Goal: Transaction & Acquisition: Book appointment/travel/reservation

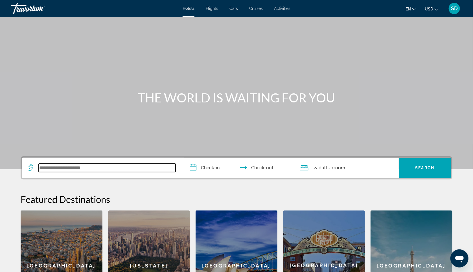
click at [82, 172] on input "Search widget" at bounding box center [107, 168] width 137 height 8
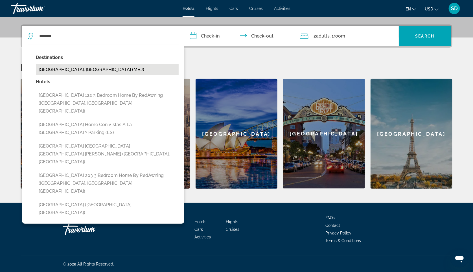
click at [65, 68] on button "[GEOGRAPHIC_DATA], [GEOGRAPHIC_DATA] (MBJ)" at bounding box center [107, 69] width 143 height 11
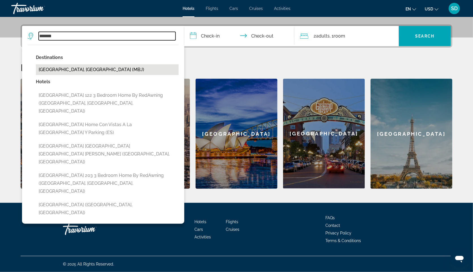
type input "**********"
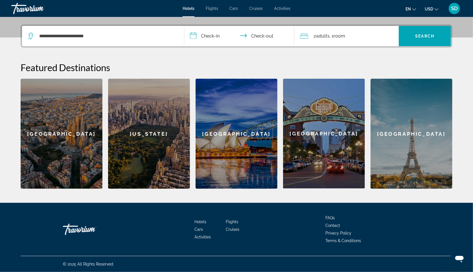
click at [199, 32] on input "**********" at bounding box center [240, 37] width 112 height 22
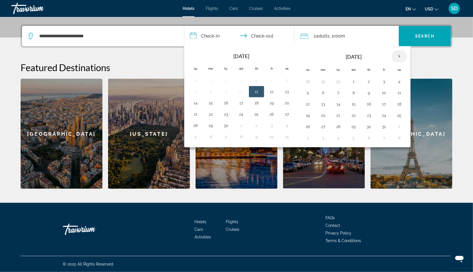
click at [400, 55] on th "Next month" at bounding box center [399, 56] width 15 height 12
click at [326, 126] on button "24" at bounding box center [323, 127] width 9 height 8
click at [356, 125] on button "26" at bounding box center [353, 127] width 9 height 8
type input "**********"
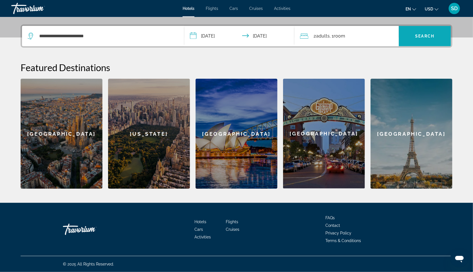
click at [410, 29] on span "Search widget" at bounding box center [425, 36] width 52 height 14
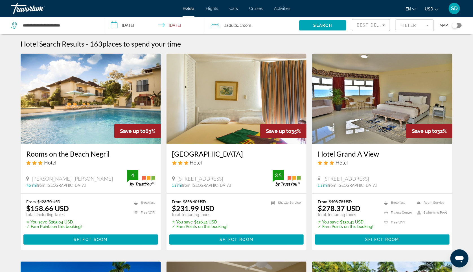
click at [408, 28] on mat-form-field "Filter" at bounding box center [415, 25] width 38 height 12
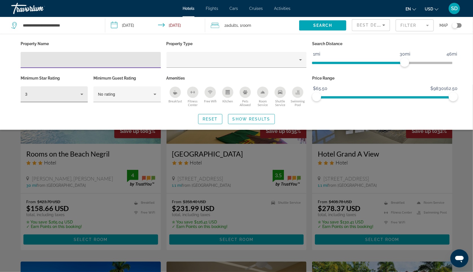
click at [78, 96] on icon "Hotel Filters" at bounding box center [81, 94] width 7 height 7
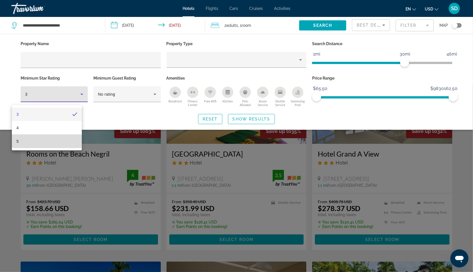
click at [63, 138] on mat-option "5" at bounding box center [47, 142] width 70 height 14
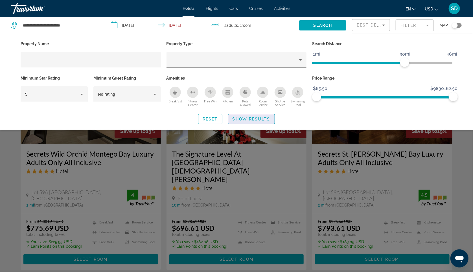
click at [236, 121] on span "Show Results" at bounding box center [252, 119] width 38 height 5
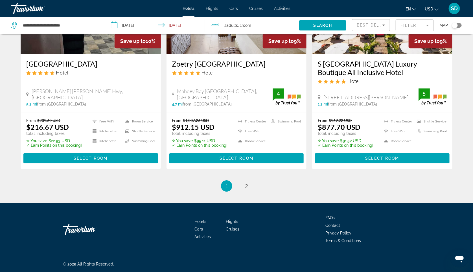
scroll to position [801, 0]
click at [249, 181] on link "page 2" at bounding box center [247, 186] width 10 height 10
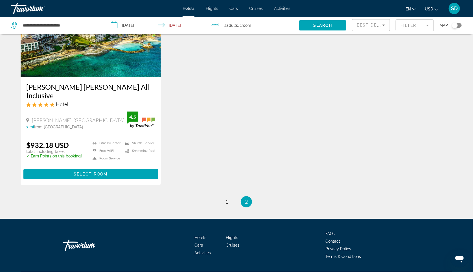
scroll to position [704, 0]
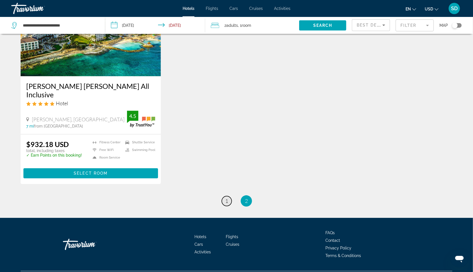
click at [228, 206] on link "page 1" at bounding box center [227, 201] width 10 height 10
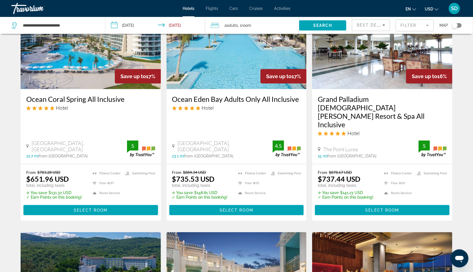
scroll to position [285, 0]
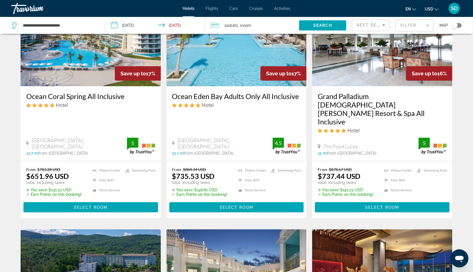
click at [330, 111] on h3 "Grand Palladium [DEMOGRAPHIC_DATA] [PERSON_NAME] Resort & Spa All Inclusive" at bounding box center [382, 109] width 129 height 34
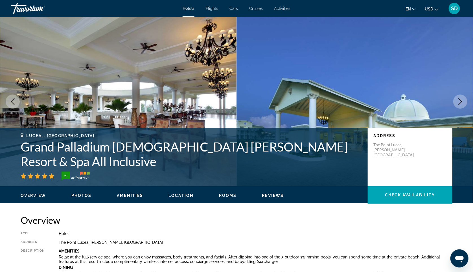
click at [460, 105] on icon "Next image" at bounding box center [460, 101] width 7 height 7
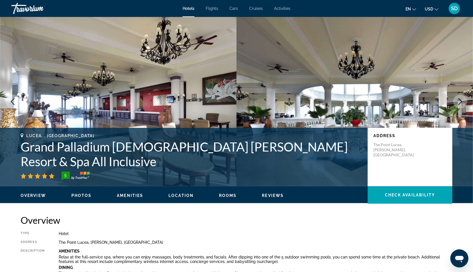
click at [460, 105] on icon "Next image" at bounding box center [460, 101] width 7 height 7
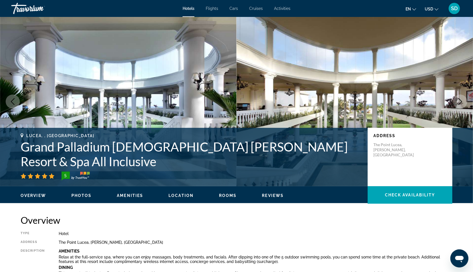
click at [460, 105] on icon "Next image" at bounding box center [460, 101] width 7 height 7
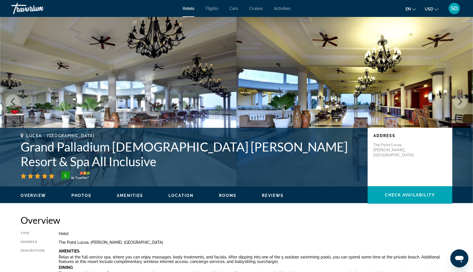
click at [460, 105] on icon "Next image" at bounding box center [460, 101] width 7 height 7
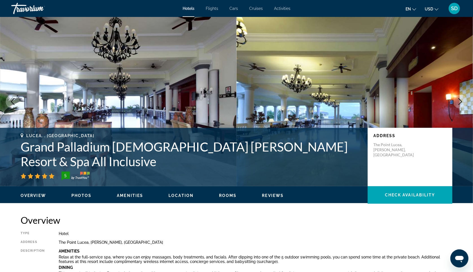
click at [460, 105] on icon "Next image" at bounding box center [460, 101] width 7 height 7
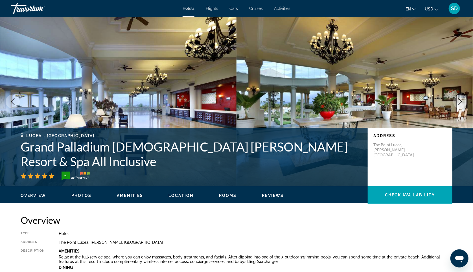
click at [460, 105] on icon "Next image" at bounding box center [461, 101] width 4 height 7
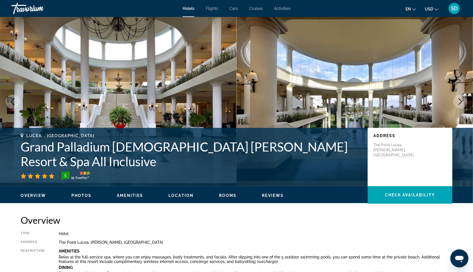
click at [460, 105] on icon "Next image" at bounding box center [461, 101] width 4 height 7
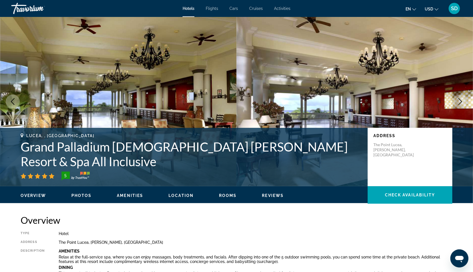
click at [460, 105] on icon "Next image" at bounding box center [461, 101] width 4 height 7
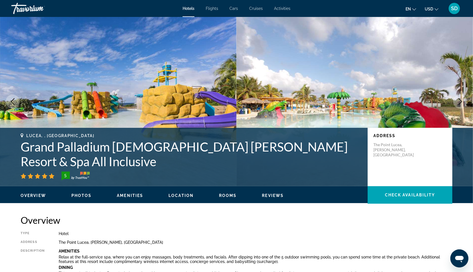
click at [460, 105] on icon "Next image" at bounding box center [461, 101] width 4 height 7
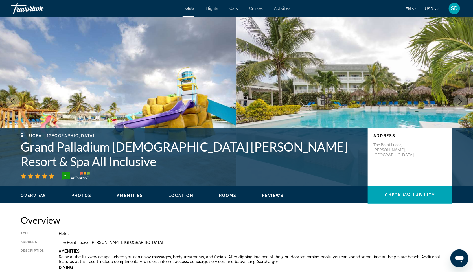
click at [460, 105] on icon "Next image" at bounding box center [461, 101] width 4 height 7
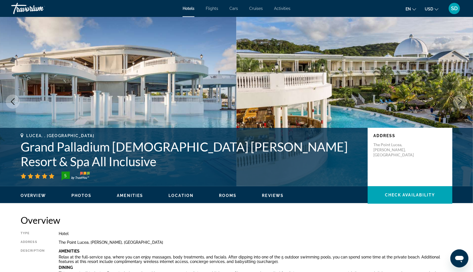
click at [460, 105] on icon "Next image" at bounding box center [461, 101] width 4 height 7
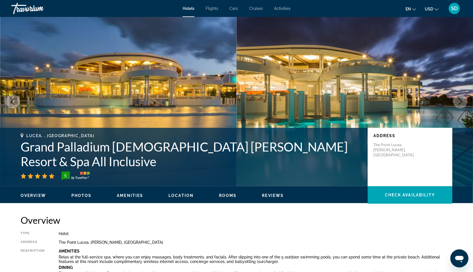
click at [460, 105] on icon "Next image" at bounding box center [461, 101] width 4 height 7
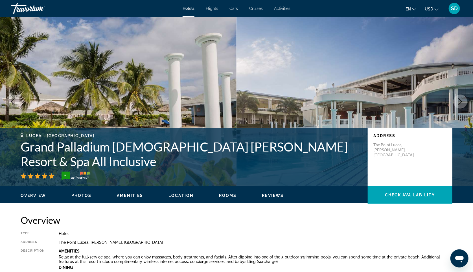
click at [460, 105] on icon "Next image" at bounding box center [461, 101] width 4 height 7
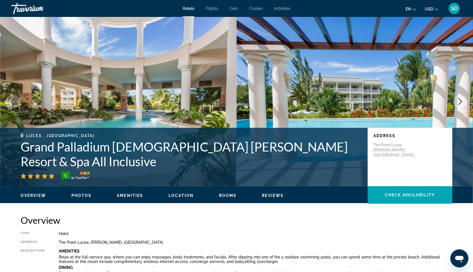
click at [460, 105] on icon "Next image" at bounding box center [460, 101] width 7 height 7
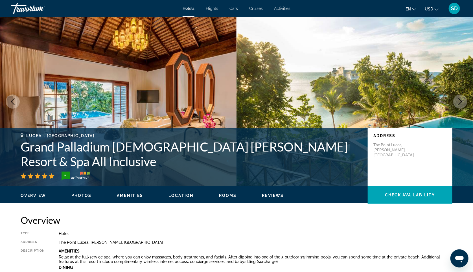
click at [460, 105] on icon "Next image" at bounding box center [460, 101] width 7 height 7
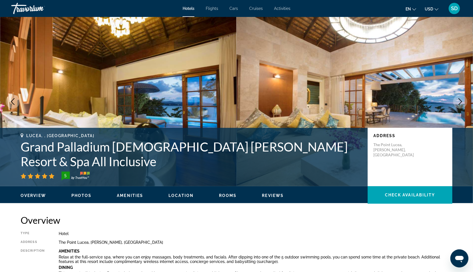
click at [460, 105] on icon "Next image" at bounding box center [460, 101] width 7 height 7
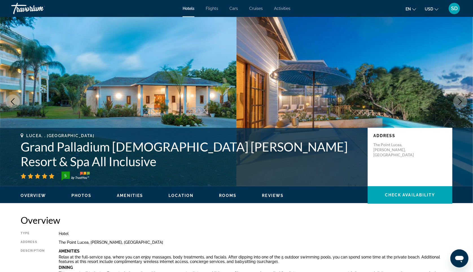
click at [460, 105] on icon "Next image" at bounding box center [460, 101] width 7 height 7
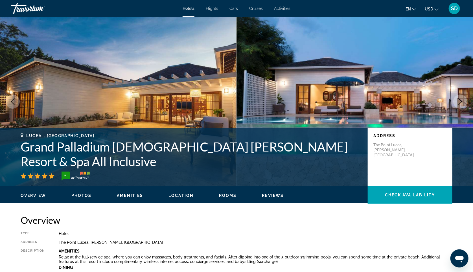
click at [460, 105] on icon "Next image" at bounding box center [460, 101] width 7 height 7
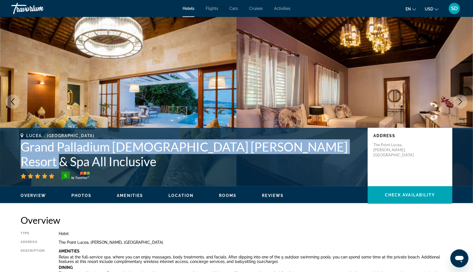
drag, startPoint x: 324, startPoint y: 171, endPoint x: 15, endPoint y: 174, distance: 309.3
click at [21, 169] on h1 "Grand Palladium [DEMOGRAPHIC_DATA] [PERSON_NAME] Resort & Spa All Inclusive" at bounding box center [191, 153] width 341 height 29
copy h1 "Grand Palladium [DEMOGRAPHIC_DATA] [PERSON_NAME] Resort & Spa All Inclusive"
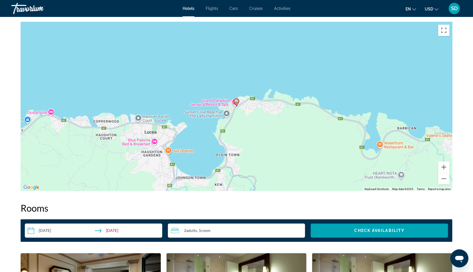
scroll to position [546, 0]
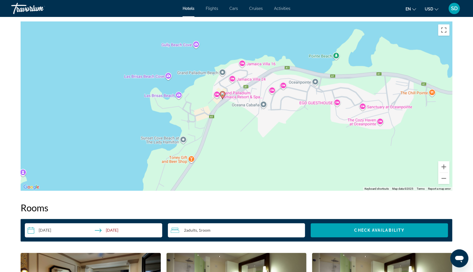
drag, startPoint x: 211, startPoint y: 178, endPoint x: 213, endPoint y: 172, distance: 6.9
click at [184, 179] on div "To activate drag with keyboard, press Alt + Enter. Once in keyboard drag state,…" at bounding box center [237, 105] width 432 height 169
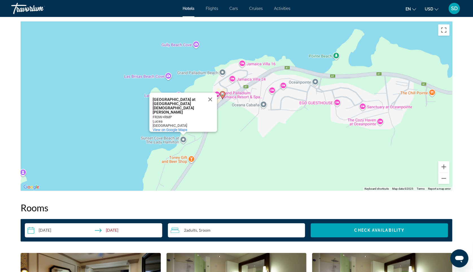
click at [227, 176] on div "To activate drag with keyboard, press Alt + Enter. Once in keyboard drag state,…" at bounding box center [237, 105] width 432 height 169
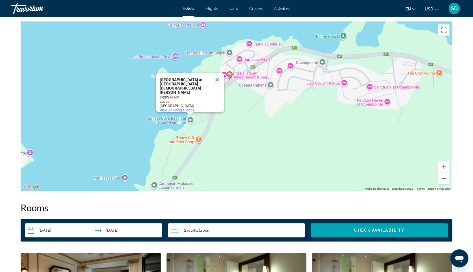
drag, startPoint x: 234, startPoint y: 154, endPoint x: 242, endPoint y: 134, distance: 21.5
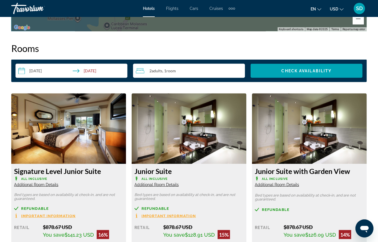
scroll to position [810, 0]
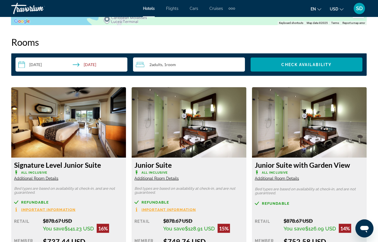
click at [36, 73] on input "**********" at bounding box center [73, 66] width 114 height 16
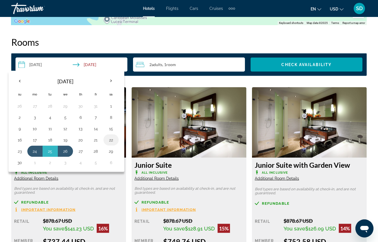
click at [114, 144] on button "22" at bounding box center [111, 140] width 9 height 8
click at [65, 155] on button "26" at bounding box center [65, 151] width 9 height 8
type input "**********"
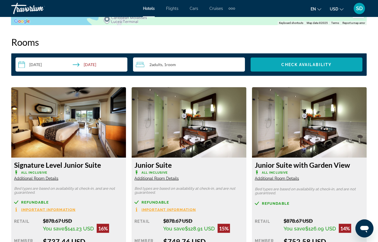
click at [285, 67] on span "Check Availability" at bounding box center [307, 64] width 50 height 5
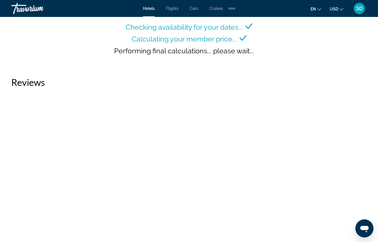
scroll to position [914, 0]
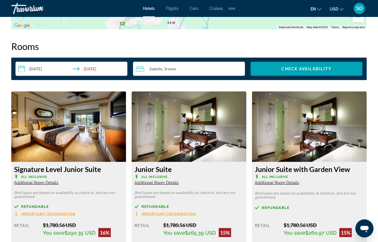
scroll to position [745, 0]
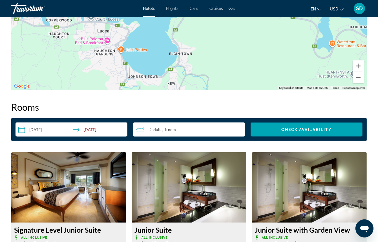
click at [54, 138] on input "**********" at bounding box center [73, 130] width 114 height 16
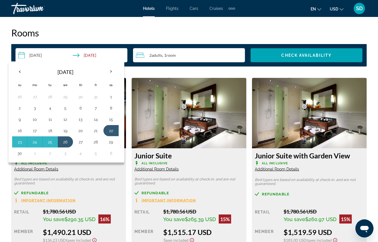
scroll to position [827, 0]
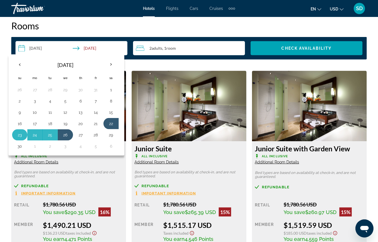
click at [22, 139] on button "23" at bounding box center [19, 135] width 9 height 8
click at [116, 128] on button "22" at bounding box center [111, 124] width 9 height 8
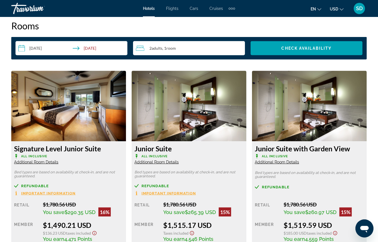
click at [94, 57] on input "**********" at bounding box center [73, 49] width 114 height 16
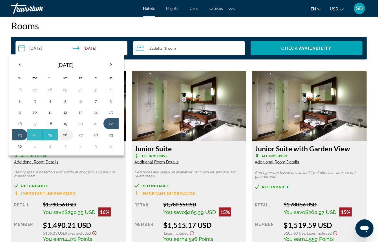
drag, startPoint x: 40, startPoint y: 187, endPoint x: 70, endPoint y: 189, distance: 30.3
click at [70, 141] on tr "23 24 25 26 27 28 29" at bounding box center [65, 134] width 107 height 11
click at [70, 139] on button "26" at bounding box center [65, 135] width 9 height 8
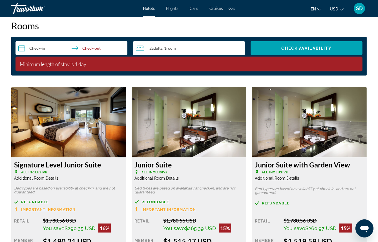
click at [38, 57] on input "**********" at bounding box center [73, 49] width 114 height 16
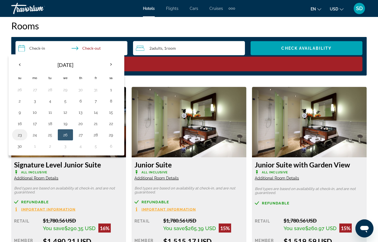
click at [21, 139] on button "23" at bounding box center [19, 135] width 9 height 8
click at [67, 139] on button "26" at bounding box center [65, 135] width 9 height 8
type input "**********"
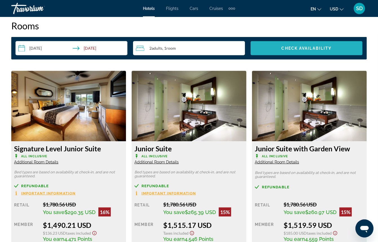
click at [291, 51] on span "Check Availability" at bounding box center [307, 48] width 50 height 5
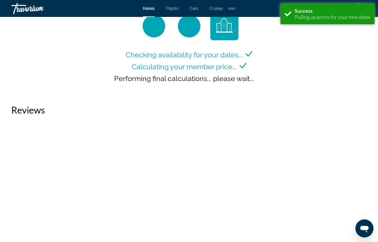
scroll to position [896, 0]
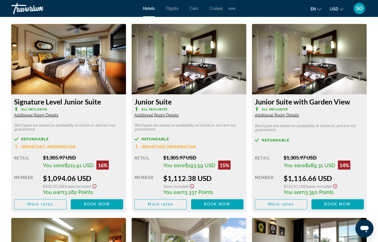
scroll to position [871, 0]
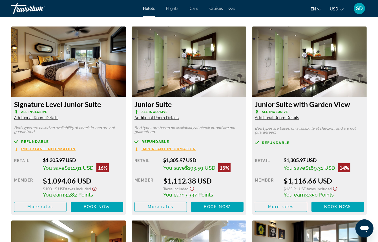
click at [45, 13] on input "**********" at bounding box center [73, 5] width 114 height 16
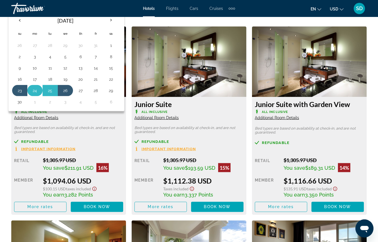
click at [36, 95] on button "24" at bounding box center [34, 91] width 9 height 8
click at [67, 95] on button "26" at bounding box center [65, 91] width 9 height 8
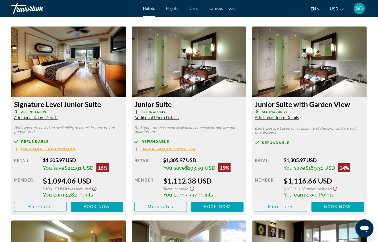
click at [294, 6] on span "Check Availability" at bounding box center [307, 4] width 50 height 5
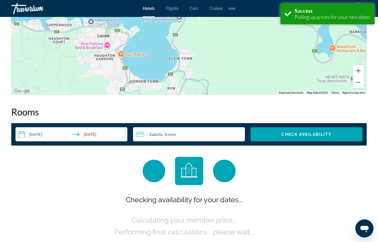
scroll to position [860, 0]
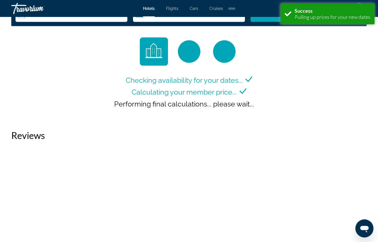
click at [42, 24] on input "**********" at bounding box center [73, 16] width 114 height 16
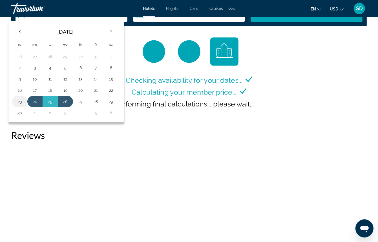
click at [21, 106] on button "23" at bounding box center [19, 102] width 9 height 8
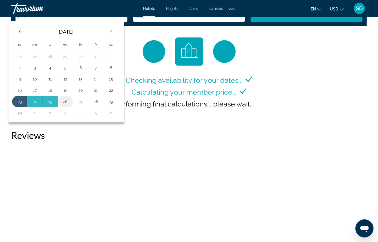
click at [67, 106] on button "26" at bounding box center [65, 102] width 9 height 8
type input "**********"
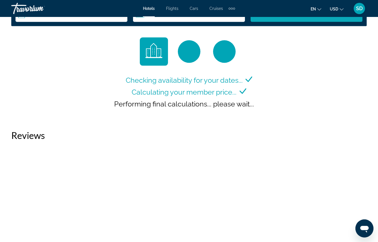
click at [284, 17] on span "Check Availability" at bounding box center [307, 15] width 50 height 5
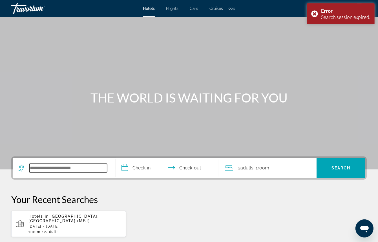
click at [71, 172] on input "Search widget" at bounding box center [68, 168] width 78 height 8
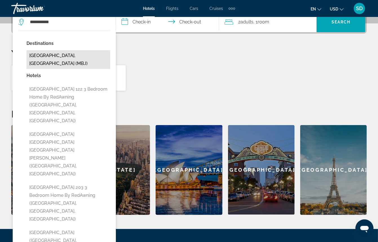
click at [73, 69] on button "[GEOGRAPHIC_DATA], [GEOGRAPHIC_DATA] (MBJ)" at bounding box center [69, 59] width 84 height 19
type input "**********"
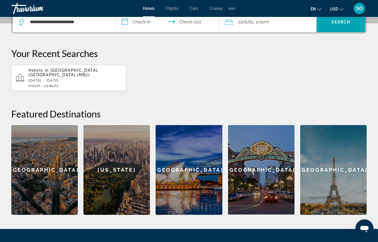
click at [133, 33] on input "**********" at bounding box center [169, 23] width 106 height 22
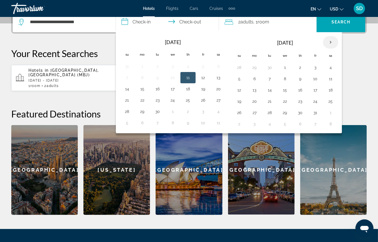
click at [337, 49] on th "Next month" at bounding box center [330, 42] width 15 height 12
click at [330, 11] on span "USD" at bounding box center [334, 9] width 8 height 5
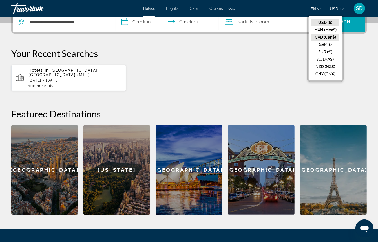
click at [327, 40] on button "CAD (Can$)" at bounding box center [326, 37] width 28 height 7
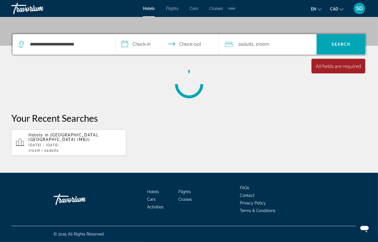
scroll to position [138, 0]
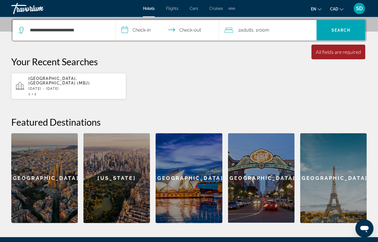
click at [132, 42] on input "**********" at bounding box center [169, 31] width 106 height 22
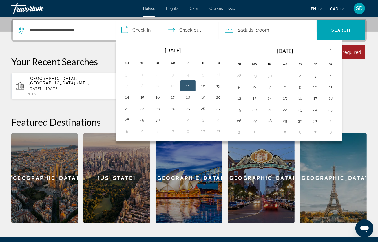
scroll to position [146, 0]
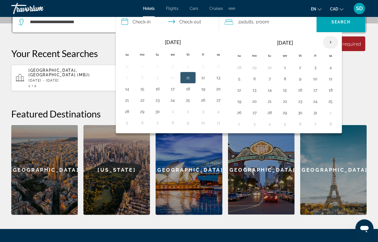
click at [337, 49] on th "Next month" at bounding box center [330, 42] width 15 height 12
click at [335, 105] on button "22" at bounding box center [330, 101] width 9 height 8
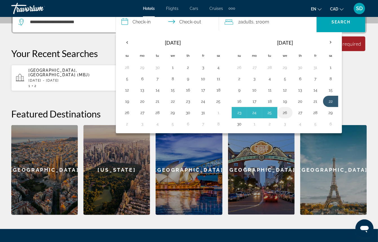
click at [289, 117] on button "26" at bounding box center [285, 113] width 9 height 8
type input "**********"
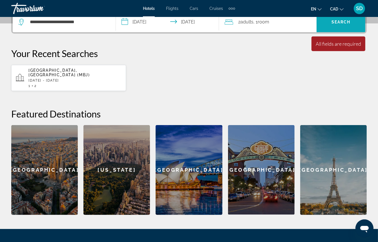
click at [336, 29] on span "Search widget" at bounding box center [341, 22] width 49 height 14
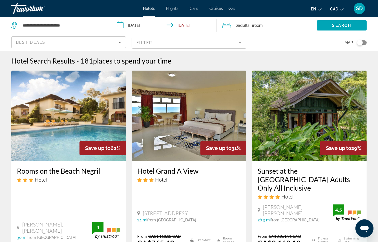
click at [170, 40] on mat-form-field "Filter" at bounding box center [189, 43] width 115 height 12
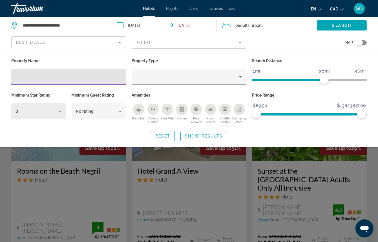
click at [55, 115] on div "3" at bounding box center [37, 111] width 43 height 7
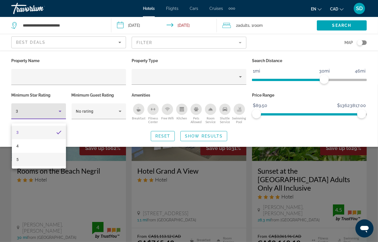
click at [47, 156] on mat-option "5" at bounding box center [39, 160] width 54 height 14
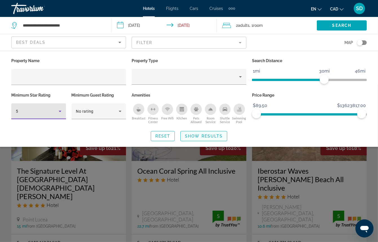
click at [207, 138] on span "Show Results" at bounding box center [204, 136] width 38 height 5
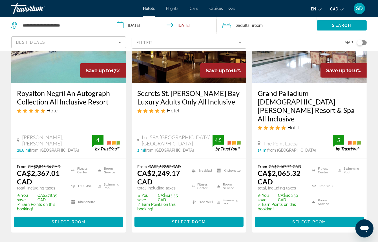
scroll to position [330, 0]
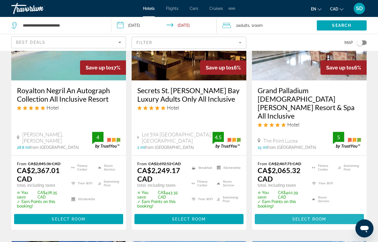
click at [279, 214] on span "Main content" at bounding box center [309, 219] width 109 height 14
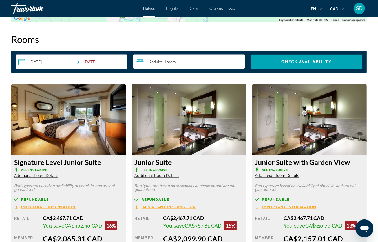
scroll to position [815, 0]
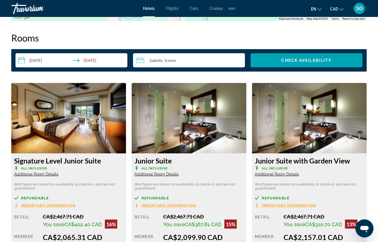
click at [52, 69] on input "**********" at bounding box center [73, 61] width 114 height 16
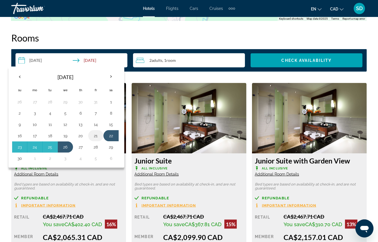
click at [99, 140] on button "21" at bounding box center [95, 136] width 9 height 8
click at [70, 151] on button "26" at bounding box center [65, 147] width 9 height 8
type input "**********"
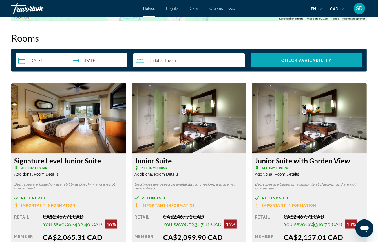
click at [293, 67] on span "Search widget" at bounding box center [307, 61] width 112 height 14
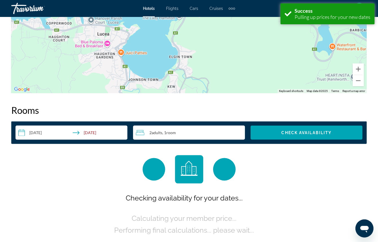
scroll to position [860, 0]
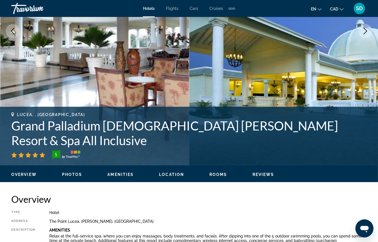
scroll to position [120, 0]
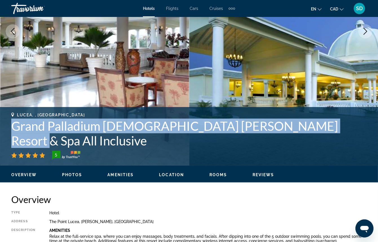
drag, startPoint x: 326, startPoint y: 153, endPoint x: 16, endPoint y: 150, distance: 310.1
click at [16, 148] on h1 "Grand Palladium [DEMOGRAPHIC_DATA] [PERSON_NAME] Resort & Spa All Inclusive" at bounding box center [189, 133] width 356 height 29
copy h1 "Grand Palladium [DEMOGRAPHIC_DATA] [PERSON_NAME] Resort & Spa All Inclusive"
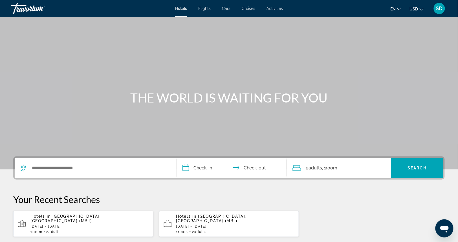
click at [63, 232] on div "Hotels in [GEOGRAPHIC_DATA], [GEOGRAPHIC_DATA] (MBJ) [DATE] - [DATE] 1 Room roo…" at bounding box center [89, 224] width 119 height 20
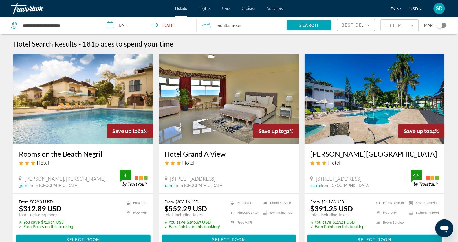
click at [392, 24] on mat-form-field "Filter" at bounding box center [400, 25] width 38 height 12
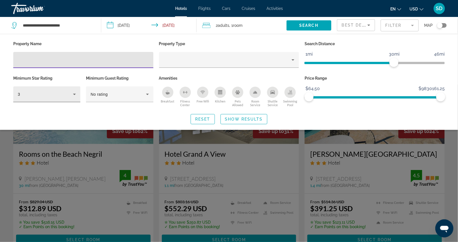
click at [60, 101] on div "3" at bounding box center [47, 94] width 58 height 16
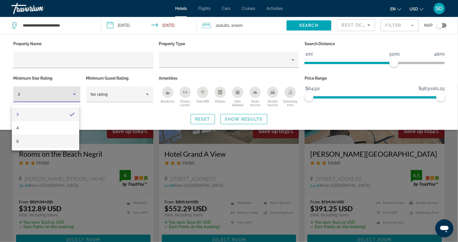
click at [52, 139] on mat-option "5" at bounding box center [45, 142] width 67 height 14
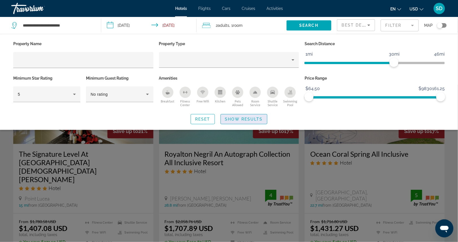
click at [245, 121] on span "Show Results" at bounding box center [244, 119] width 38 height 5
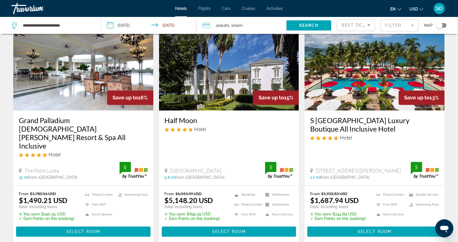
scroll to position [261, 0]
click at [414, 9] on span "USD" at bounding box center [414, 9] width 8 height 5
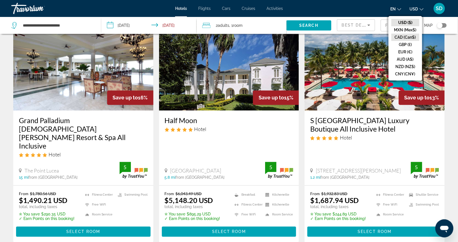
click at [405, 38] on button "CAD (Can$)" at bounding box center [406, 37] width 28 height 7
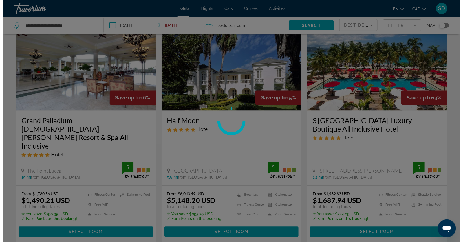
scroll to position [0, 0]
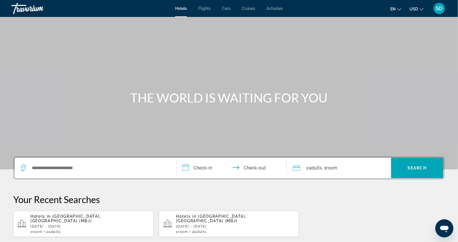
click at [416, 10] on span "USD" at bounding box center [414, 9] width 8 height 5
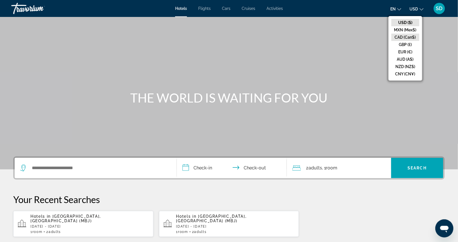
click at [407, 39] on button "CAD (Can$)" at bounding box center [406, 37] width 28 height 7
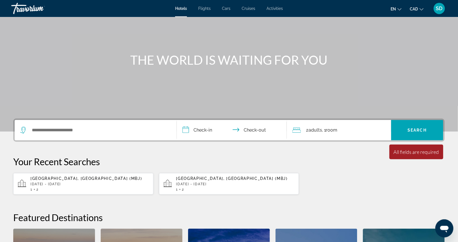
scroll to position [39, 0]
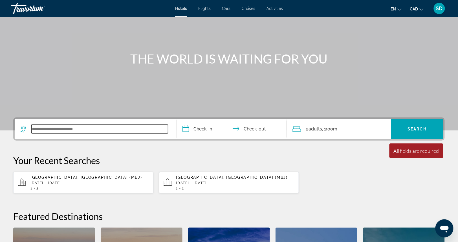
click at [111, 133] on input "Search widget" at bounding box center [99, 129] width 137 height 8
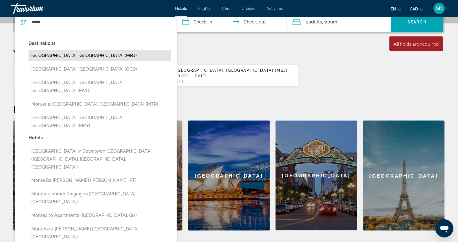
drag, startPoint x: 49, startPoint y: 114, endPoint x: 79, endPoint y: 67, distance: 55.9
click at [79, 61] on button "[GEOGRAPHIC_DATA], [GEOGRAPHIC_DATA] (MBJ)" at bounding box center [99, 55] width 143 height 11
type input "**********"
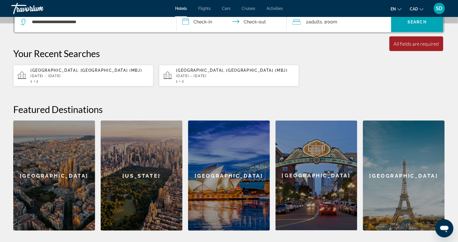
click at [196, 30] on input "**********" at bounding box center [233, 23] width 112 height 22
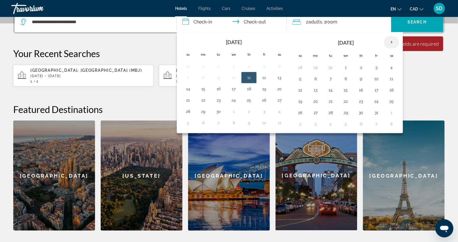
click at [398, 49] on th "Next month" at bounding box center [391, 42] width 15 height 12
click at [381, 105] on button "21" at bounding box center [376, 101] width 9 height 8
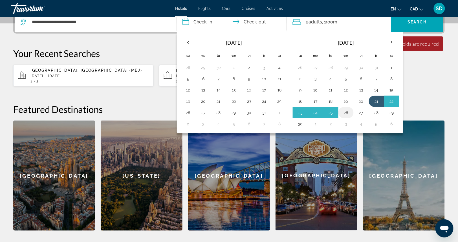
click at [351, 117] on button "26" at bounding box center [346, 113] width 9 height 8
type input "**********"
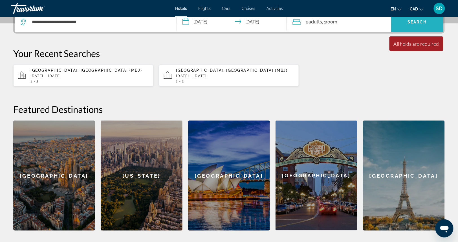
click at [410, 24] on span "Search" at bounding box center [417, 22] width 19 height 5
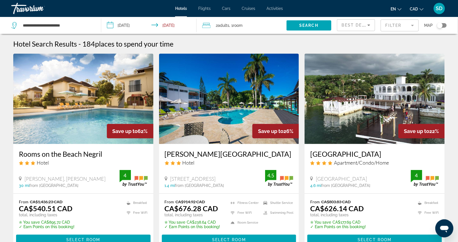
click at [407, 27] on mat-form-field "Filter" at bounding box center [400, 25] width 38 height 12
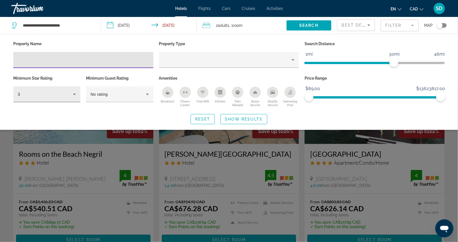
click at [69, 97] on div "3" at bounding box center [45, 94] width 55 height 7
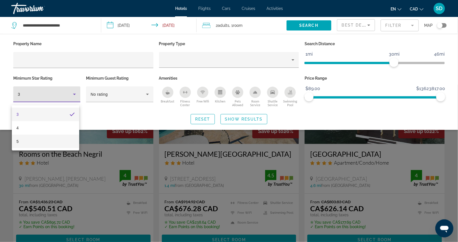
click at [59, 139] on mat-option "5" at bounding box center [45, 142] width 67 height 14
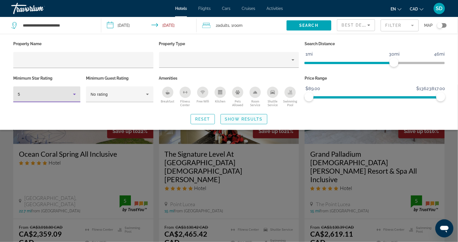
click at [226, 121] on span "Show Results" at bounding box center [244, 119] width 38 height 5
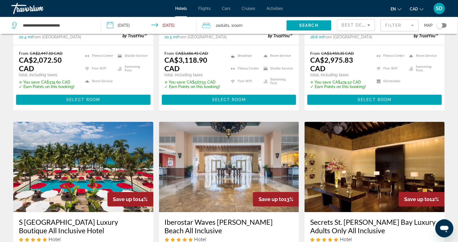
scroll to position [398, 0]
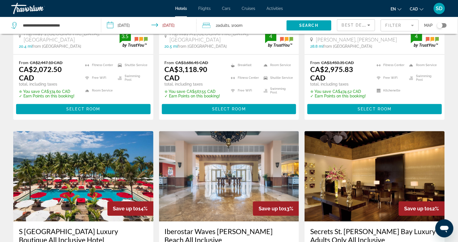
click at [353, 26] on span "Best Deals" at bounding box center [356, 25] width 29 height 5
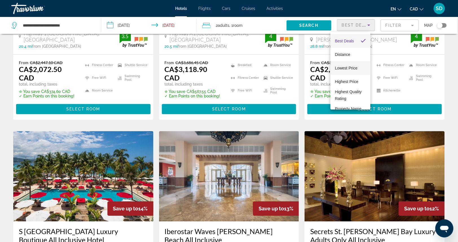
click at [352, 71] on span "Lowest Price" at bounding box center [346, 68] width 23 height 7
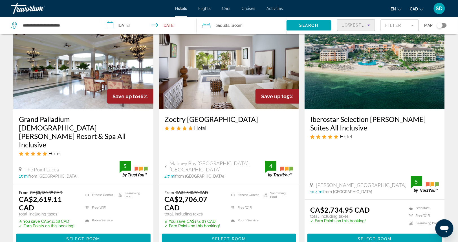
scroll to position [729, 0]
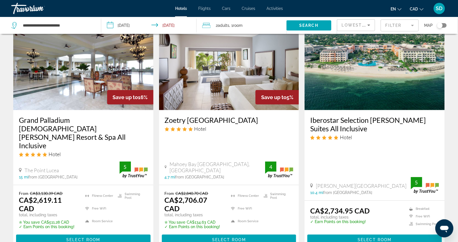
click at [442, 26] on div "Toggle map" at bounding box center [442, 25] width 10 height 5
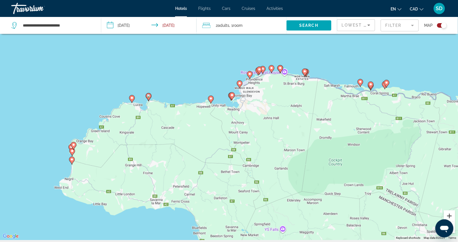
click at [450, 218] on button "Zoom in" at bounding box center [449, 215] width 11 height 11
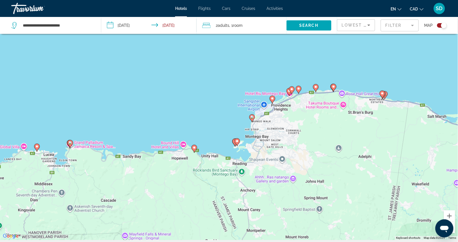
drag, startPoint x: 272, startPoint y: 78, endPoint x: 274, endPoint y: 143, distance: 64.9
click at [274, 143] on div "To activate drag with keyboard, press Alt + Enter. Once in keyboard drag state,…" at bounding box center [229, 119] width 458 height 242
click at [279, 140] on div "To activate drag with keyboard, press Alt + Enter. Once in keyboard drag state,…" at bounding box center [229, 119] width 458 height 242
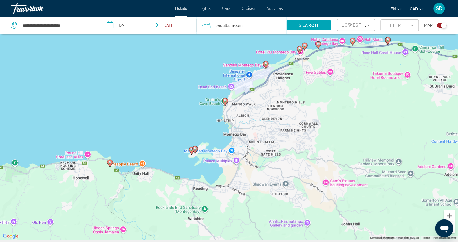
click at [279, 140] on div "To activate drag with keyboard, press Alt + Enter. Once in keyboard drag state,…" at bounding box center [229, 119] width 458 height 242
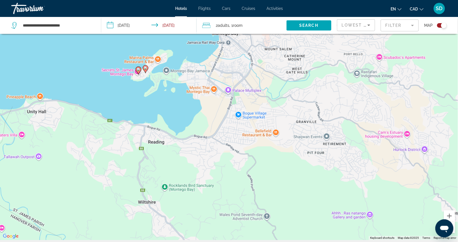
drag, startPoint x: 225, startPoint y: 131, endPoint x: 259, endPoint y: 35, distance: 101.6
click at [259, 35] on div "**********" at bounding box center [229, 136] width 458 height 276
click at [153, 81] on div "To activate drag with keyboard, press Alt + Enter. Once in keyboard drag state,…" at bounding box center [229, 119] width 458 height 242
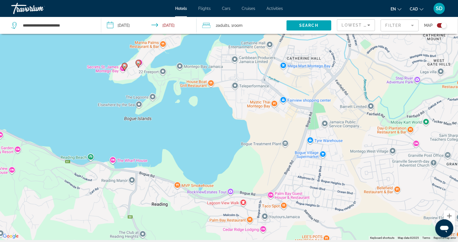
click at [153, 81] on div "To activate drag with keyboard, press Alt + Enter. Once in keyboard drag state,…" at bounding box center [229, 119] width 458 height 242
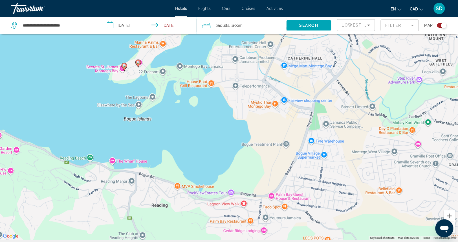
click at [153, 81] on div "To activate drag with keyboard, press Alt + Enter. Once in keyboard drag state,…" at bounding box center [229, 119] width 458 height 242
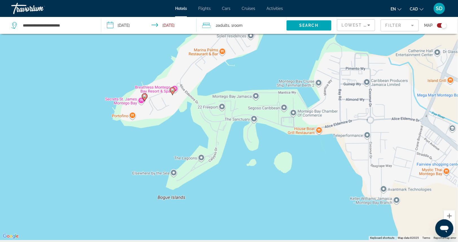
drag, startPoint x: 128, startPoint y: 78, endPoint x: 177, endPoint y: 117, distance: 62.7
click at [177, 117] on div "To activate drag with keyboard, press Alt + Enter. Once in keyboard drag state,…" at bounding box center [229, 119] width 458 height 242
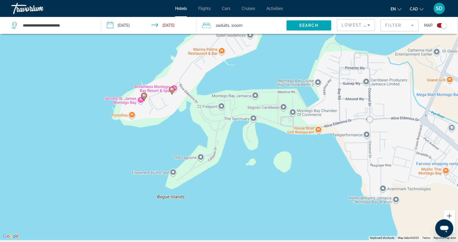
click at [177, 117] on div "To activate drag with keyboard, press Alt + Enter. Once in keyboard drag state,…" at bounding box center [229, 119] width 458 height 242
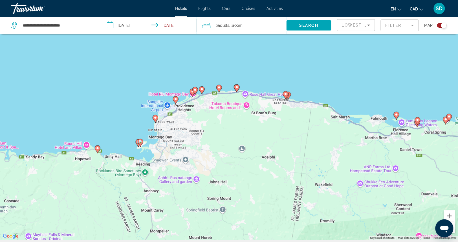
click at [441, 27] on div "Toggle map" at bounding box center [444, 26] width 6 height 6
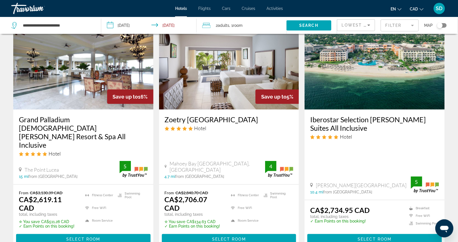
scroll to position [730, 0]
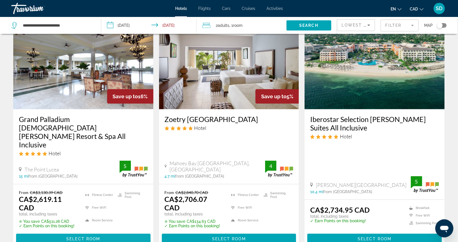
click at [93, 236] on span "Select Room" at bounding box center [83, 238] width 34 height 5
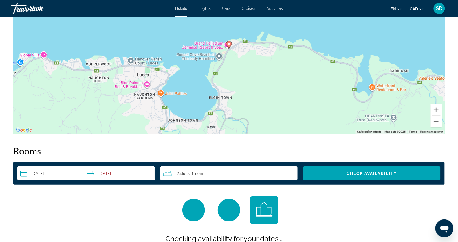
scroll to position [606, 0]
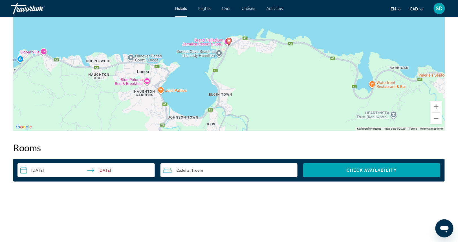
click at [237, 102] on div "To activate drag with keyboard, press Alt + Enter. Once in keyboard drag state,…" at bounding box center [229, 45] width 432 height 169
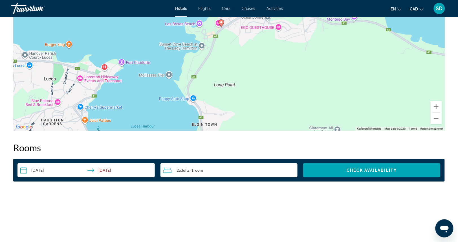
click at [237, 103] on div "To activate drag with keyboard, press Alt + Enter. Once in keyboard drag state,…" at bounding box center [229, 45] width 432 height 169
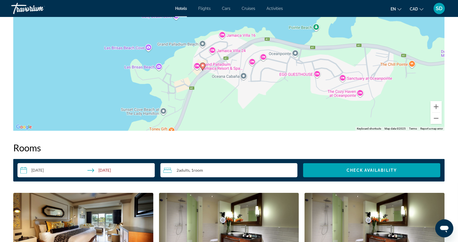
drag, startPoint x: 233, startPoint y: 65, endPoint x: 229, endPoint y: 147, distance: 82.2
click at [229, 131] on div "To activate drag with keyboard, press Alt + Enter. Once in keyboard drag state,…" at bounding box center [229, 45] width 432 height 169
click at [228, 106] on div "To activate drag with keyboard, press Alt + Enter. Once in keyboard drag state,…" at bounding box center [229, 45] width 432 height 169
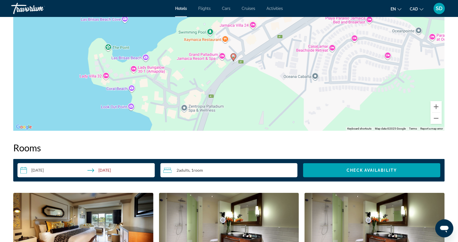
drag, startPoint x: 185, startPoint y: 136, endPoint x: 241, endPoint y: 123, distance: 58.0
click at [241, 123] on div "To activate drag with keyboard, press Alt + Enter. Once in keyboard drag state,…" at bounding box center [229, 45] width 432 height 169
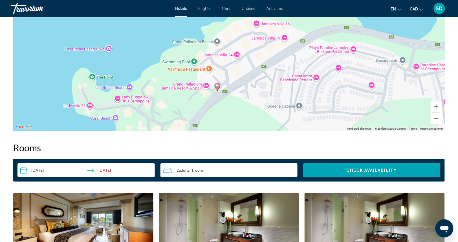
drag, startPoint x: 241, startPoint y: 123, endPoint x: 225, endPoint y: 153, distance: 34.6
click at [225, 131] on div "To activate drag with keyboard, press Alt + Enter. Once in keyboard drag state,…" at bounding box center [229, 45] width 432 height 169
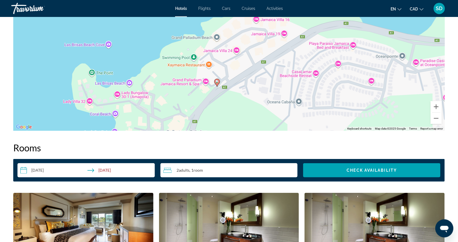
click at [224, 131] on div "To activate drag with keyboard, press Alt + Enter. Once in keyboard drag state,…" at bounding box center [229, 45] width 432 height 169
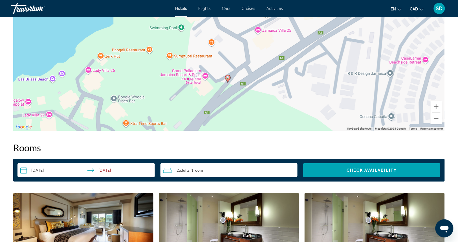
drag, startPoint x: 151, startPoint y: 108, endPoint x: 169, endPoint y: 133, distance: 30.5
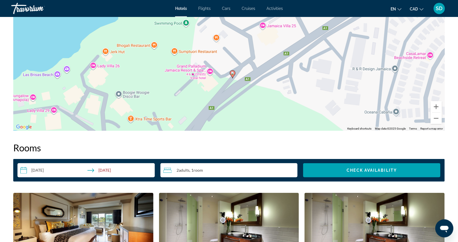
drag, startPoint x: 176, startPoint y: 120, endPoint x: 181, endPoint y: 115, distance: 7.4
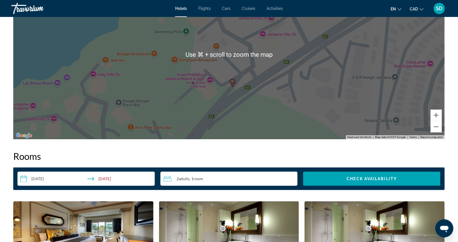
scroll to position [544, 0]
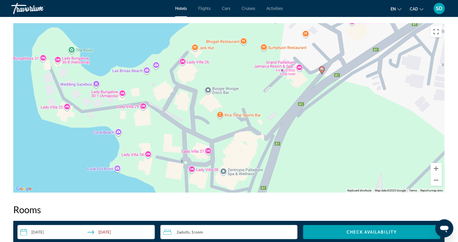
drag, startPoint x: 181, startPoint y: 115, endPoint x: 270, endPoint y: 50, distance: 110.2
click at [270, 50] on div "Location ← Move left → Move right ↑ Move up ↓ Move down + Zoom in - Zoom out Ho…" at bounding box center [229, 99] width 432 height 186
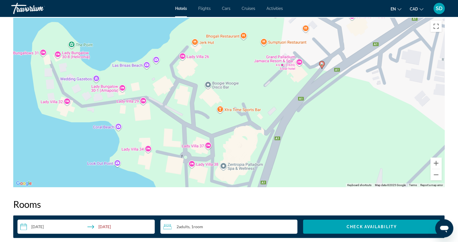
scroll to position [552, 0]
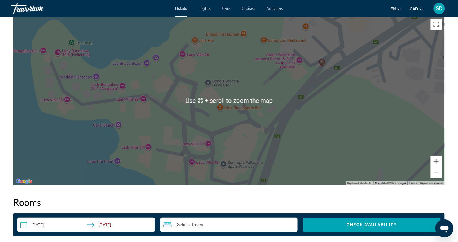
click at [228, 155] on div "To activate drag with keyboard, press Alt + Enter. Once in keyboard drag state,…" at bounding box center [229, 100] width 432 height 169
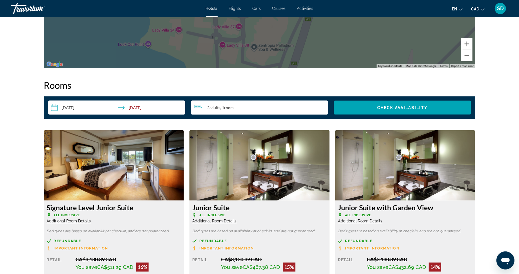
scroll to position [669, 0]
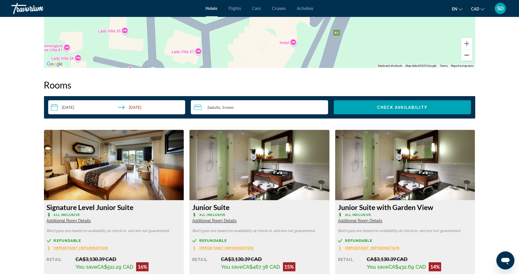
click at [463, 61] on button "Zoom out" at bounding box center [467, 55] width 11 height 11
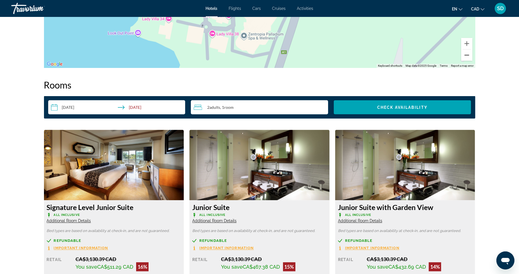
click at [463, 61] on button "Zoom out" at bounding box center [467, 55] width 11 height 11
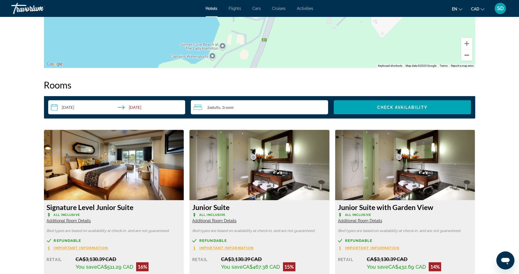
click at [463, 61] on button "Zoom out" at bounding box center [467, 55] width 11 height 11
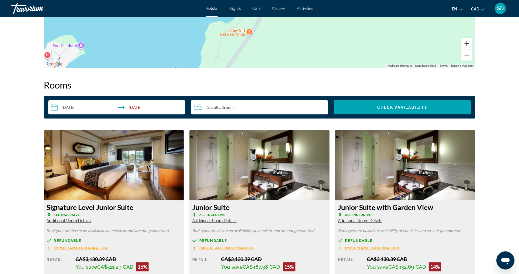
click at [463, 49] on button "Zoom in" at bounding box center [467, 43] width 11 height 11
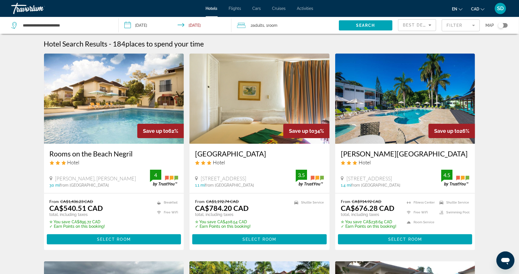
click at [463, 31] on mat-form-field "Filter" at bounding box center [461, 25] width 38 height 12
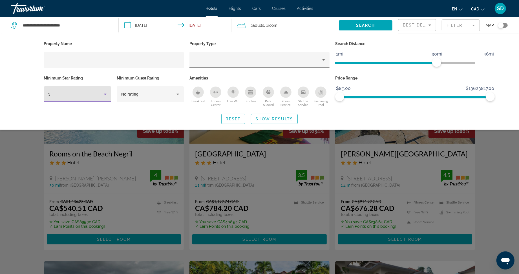
click at [69, 98] on div "3" at bounding box center [76, 94] width 55 height 7
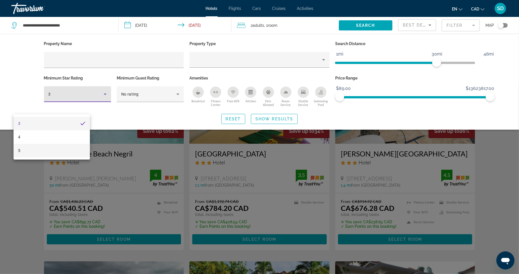
click at [69, 149] on mat-option "5" at bounding box center [52, 151] width 76 height 14
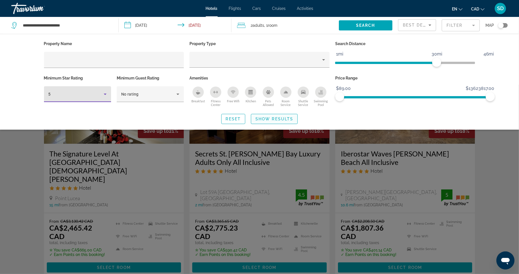
click at [276, 126] on span "Search widget" at bounding box center [274, 119] width 46 height 14
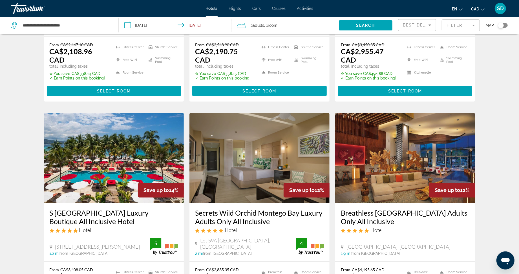
scroll to position [630, 0]
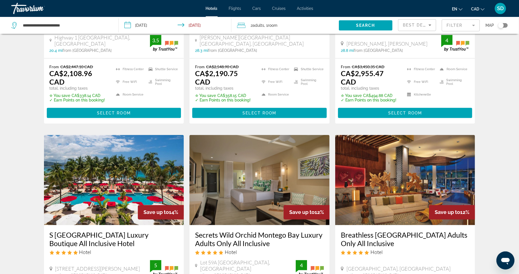
click at [463, 31] on mat-form-field "Filter" at bounding box center [461, 25] width 38 height 12
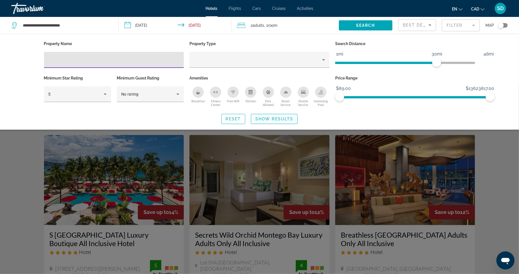
click at [284, 121] on span "Show Results" at bounding box center [275, 119] width 38 height 5
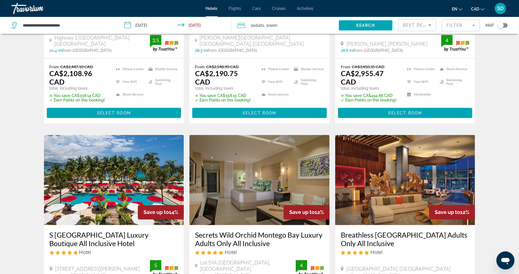
click at [403, 27] on span "Best Deals" at bounding box center [417, 25] width 29 height 5
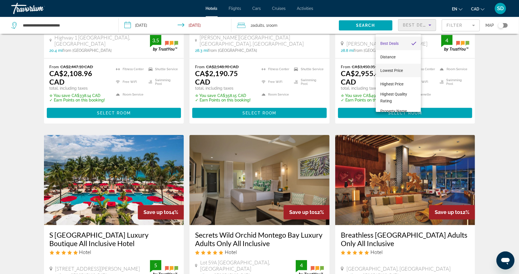
click at [395, 68] on span "Lowest Price" at bounding box center [392, 70] width 23 height 5
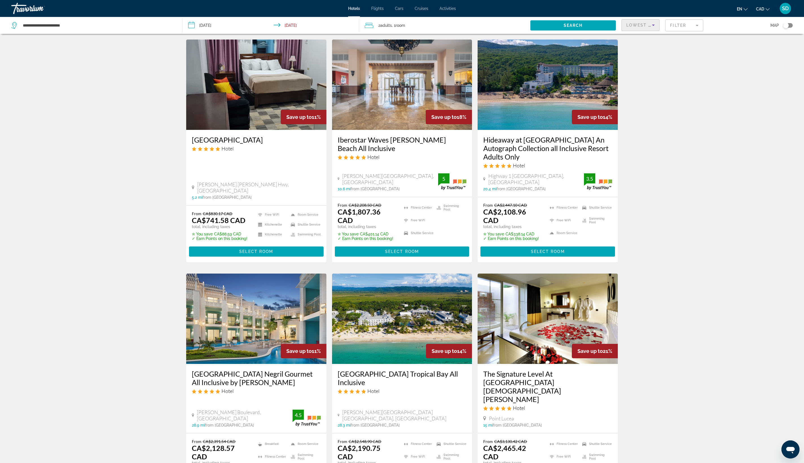
scroll to position [24, 0]
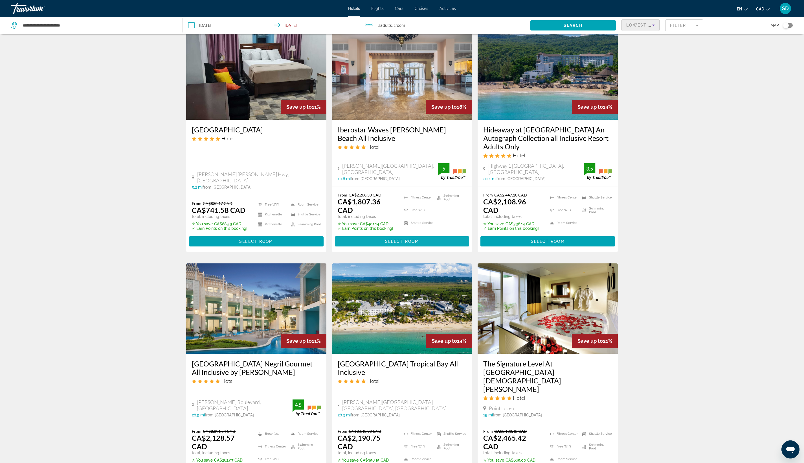
click at [392, 242] on span "Select Room" at bounding box center [402, 241] width 34 height 5
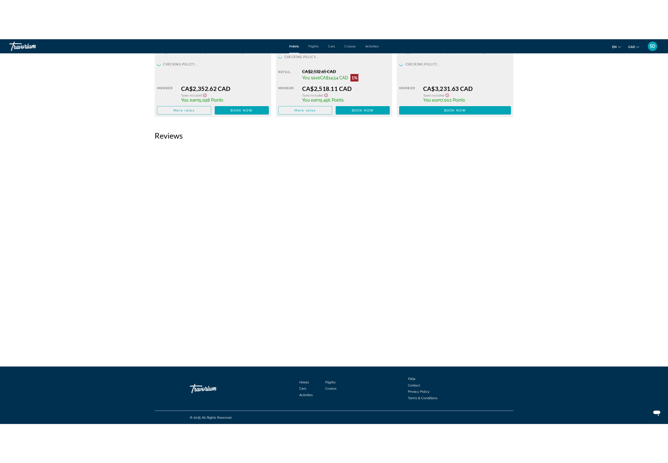
scroll to position [1340, 0]
